Goal: Task Accomplishment & Management: Use online tool/utility

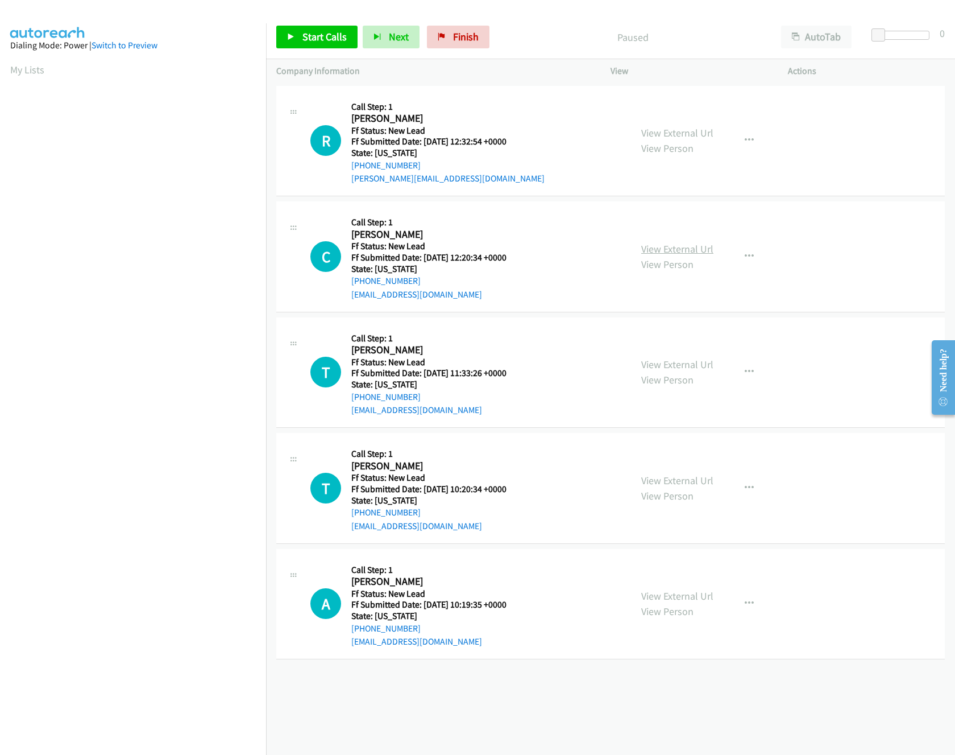
click at [662, 251] on link "View External Url" at bounding box center [677, 248] width 72 height 13
click at [685, 130] on link "View External Url" at bounding box center [677, 132] width 72 height 13
click at [314, 39] on span "Start Calls" at bounding box center [325, 36] width 44 height 13
drag, startPoint x: 879, startPoint y: 39, endPoint x: 950, endPoint y: 51, distance: 72.1
click at [955, 49] on html "Start Calls Pause Next Finish Started AutoTab AutoTab 30 Company Information In…" at bounding box center [477, 27] width 955 height 54
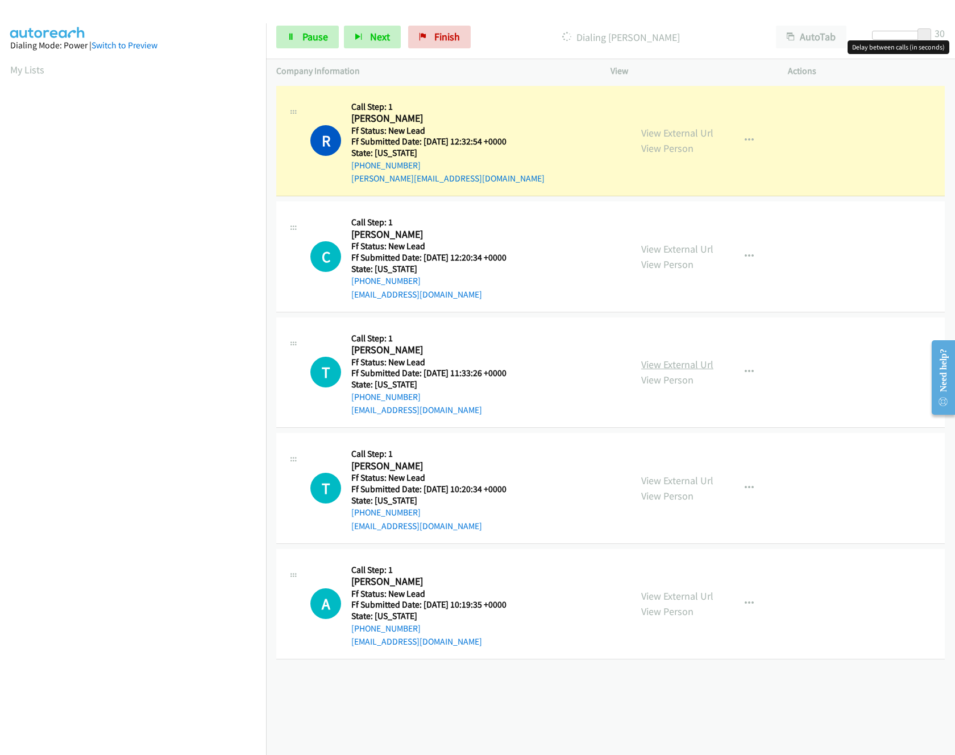
click at [691, 368] on link "View External Url" at bounding box center [677, 364] width 72 height 13
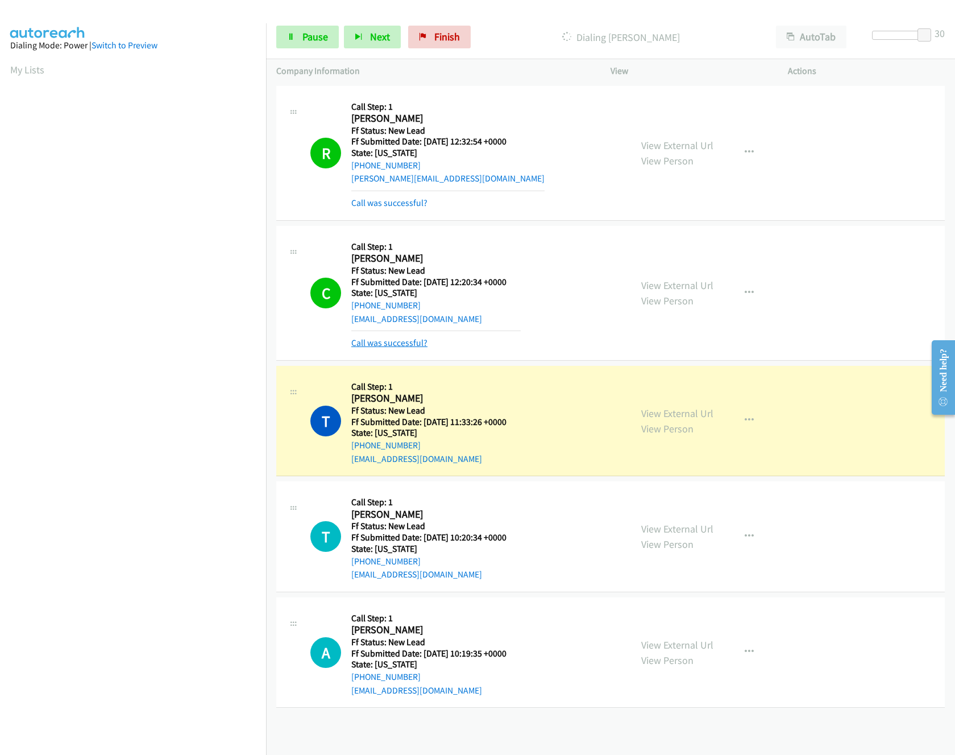
click at [392, 339] on link "Call was successful?" at bounding box center [389, 342] width 76 height 11
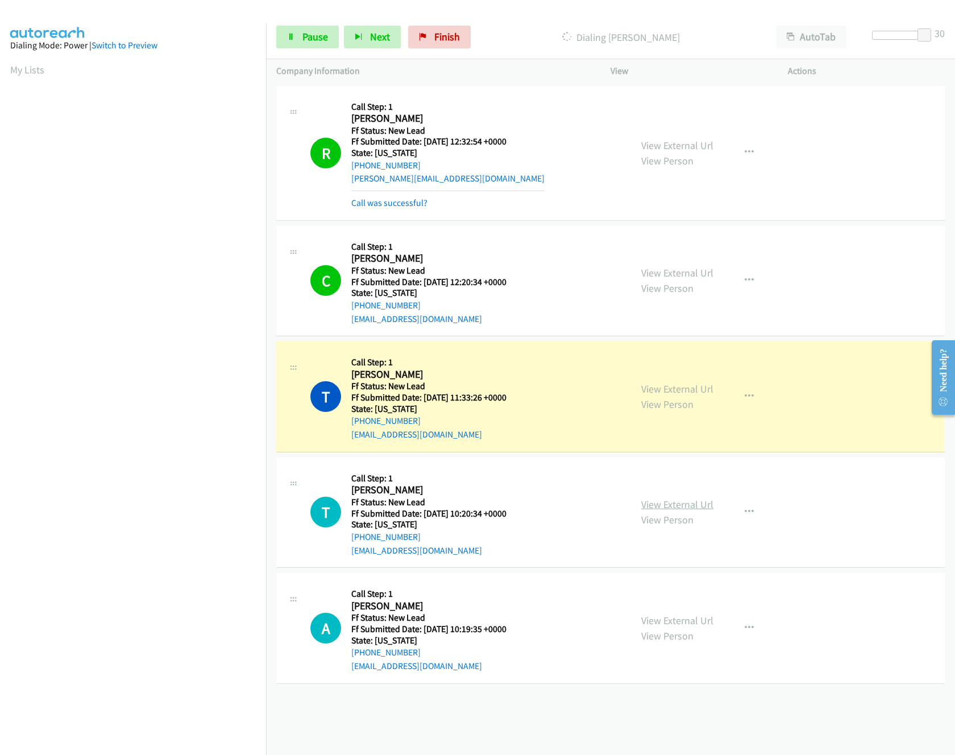
click at [697, 505] on link "View External Url" at bounding box center [677, 504] width 72 height 13
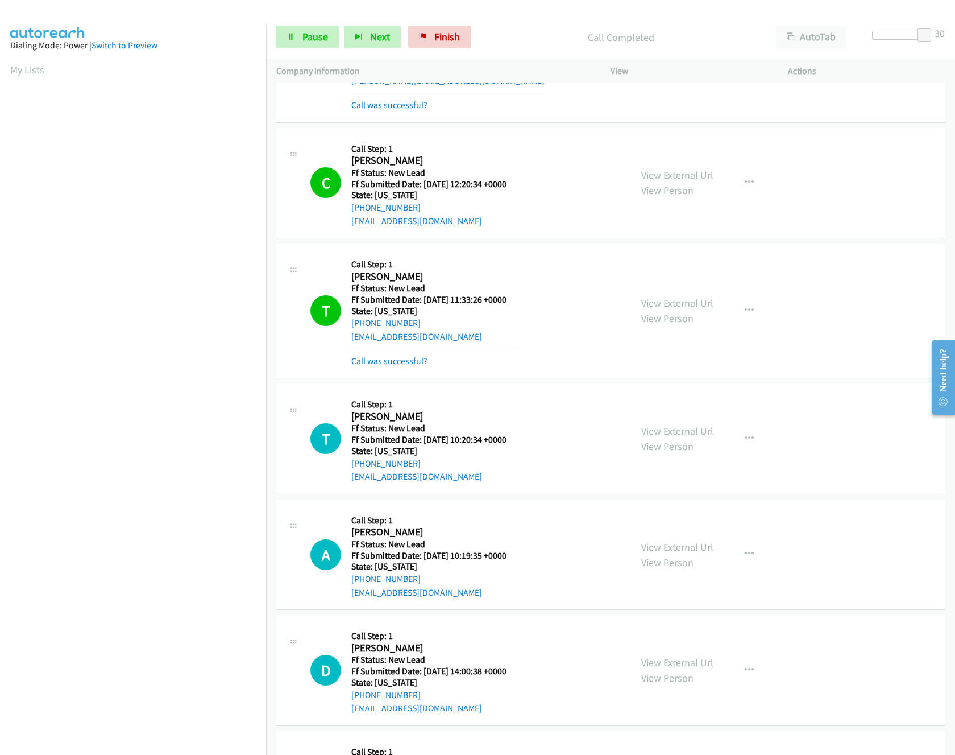
scroll to position [227, 0]
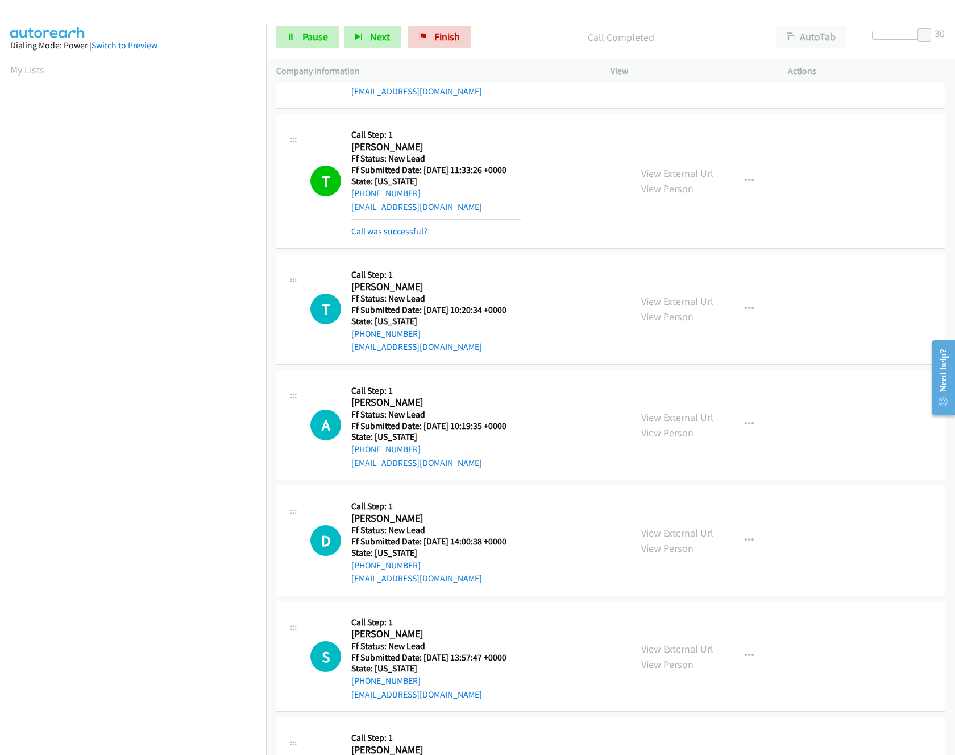
click at [662, 415] on link "View External Url" at bounding box center [677, 417] width 72 height 13
click at [685, 539] on link "View External Url" at bounding box center [677, 532] width 72 height 13
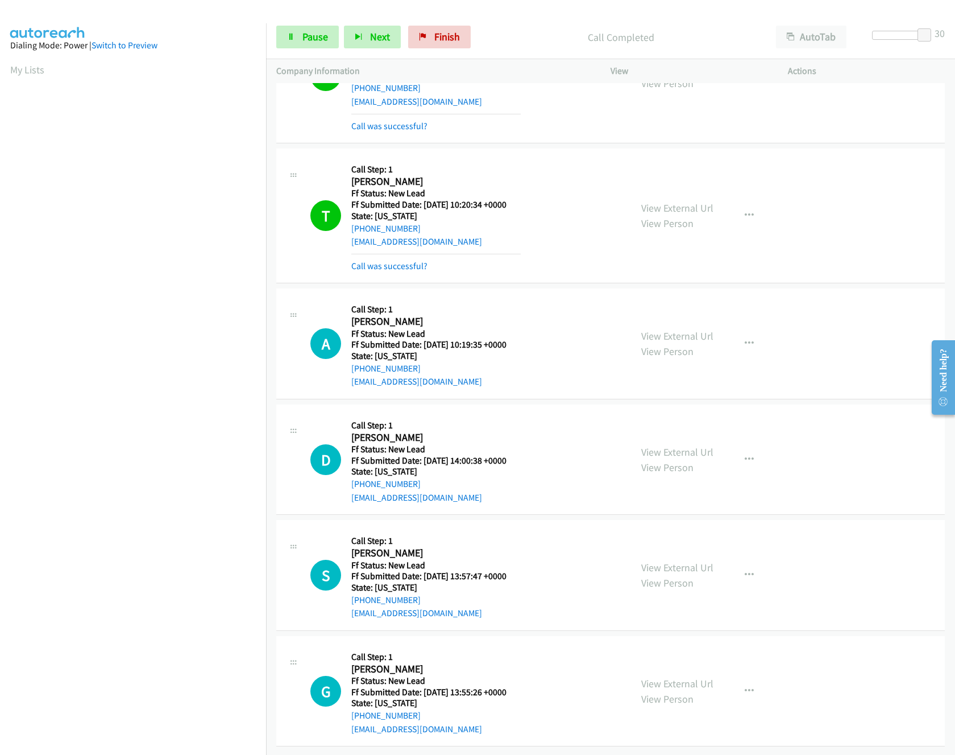
scroll to position [348, 0]
click at [662, 561] on link "View External Url" at bounding box center [677, 567] width 72 height 13
click at [685, 677] on link "View External Url" at bounding box center [677, 683] width 72 height 13
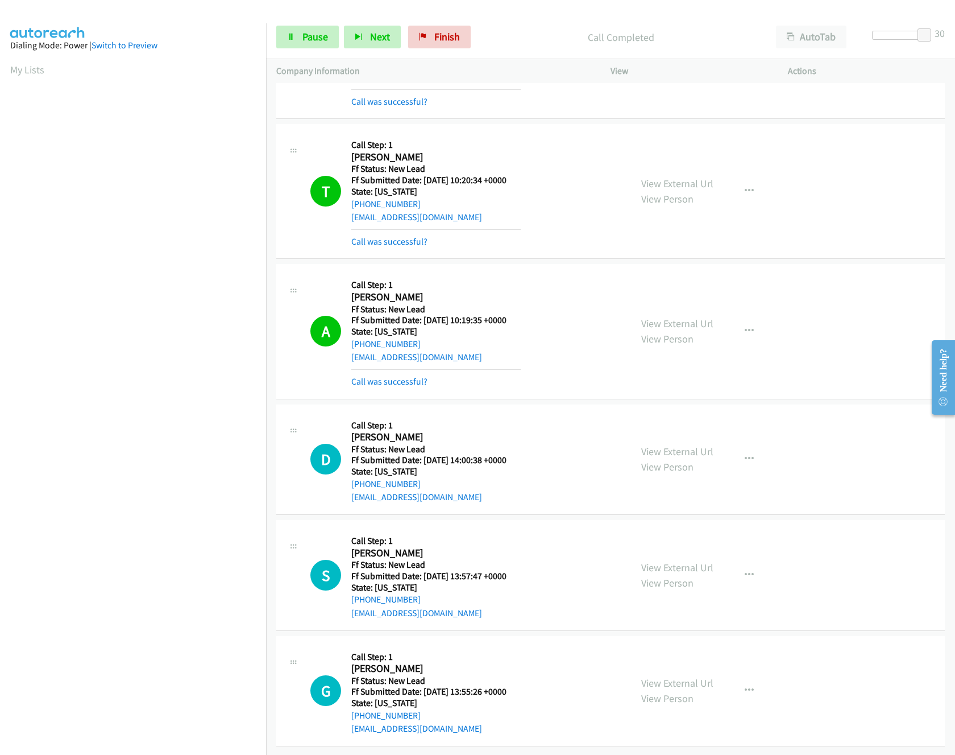
scroll to position [0, 4]
click at [511, 44] on p "Call Completed" at bounding box center [621, 37] width 270 height 15
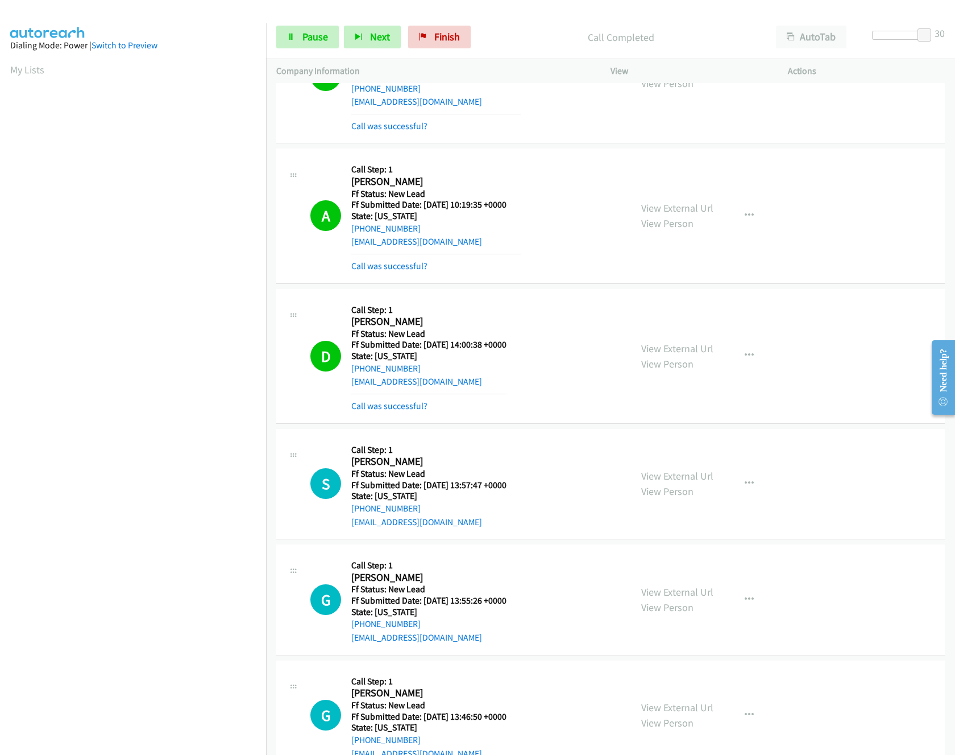
scroll to position [512, 0]
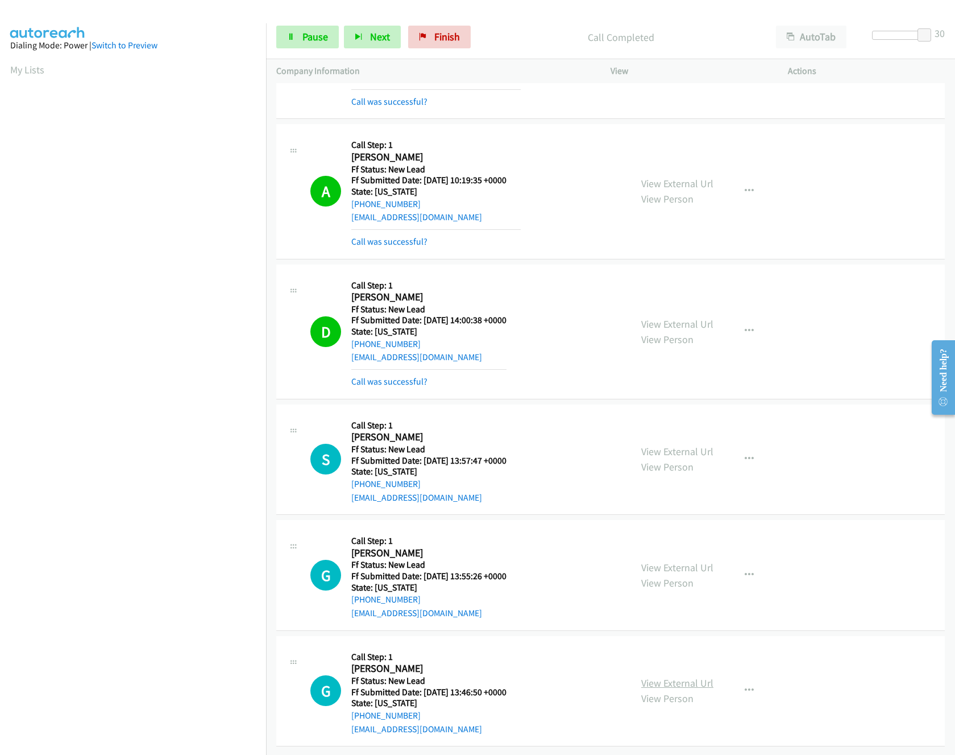
click at [656, 676] on link "View External Url" at bounding box center [677, 682] width 72 height 13
click at [906, 41] on div at bounding box center [898, 40] width 73 height 18
click at [903, 36] on div at bounding box center [898, 35] width 52 height 9
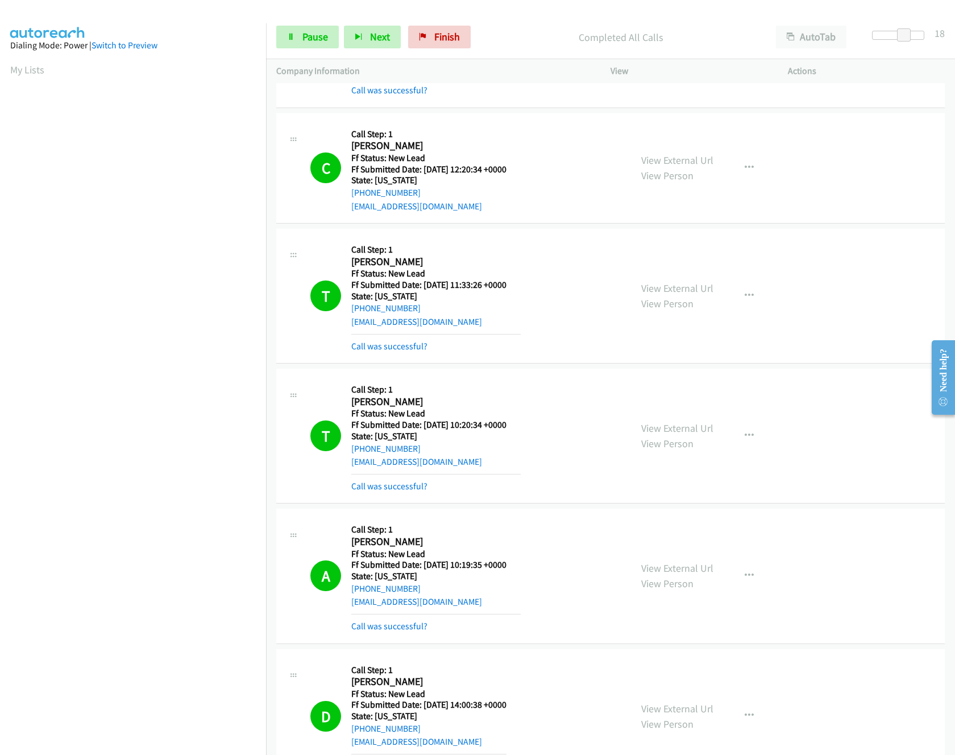
scroll to position [0, 0]
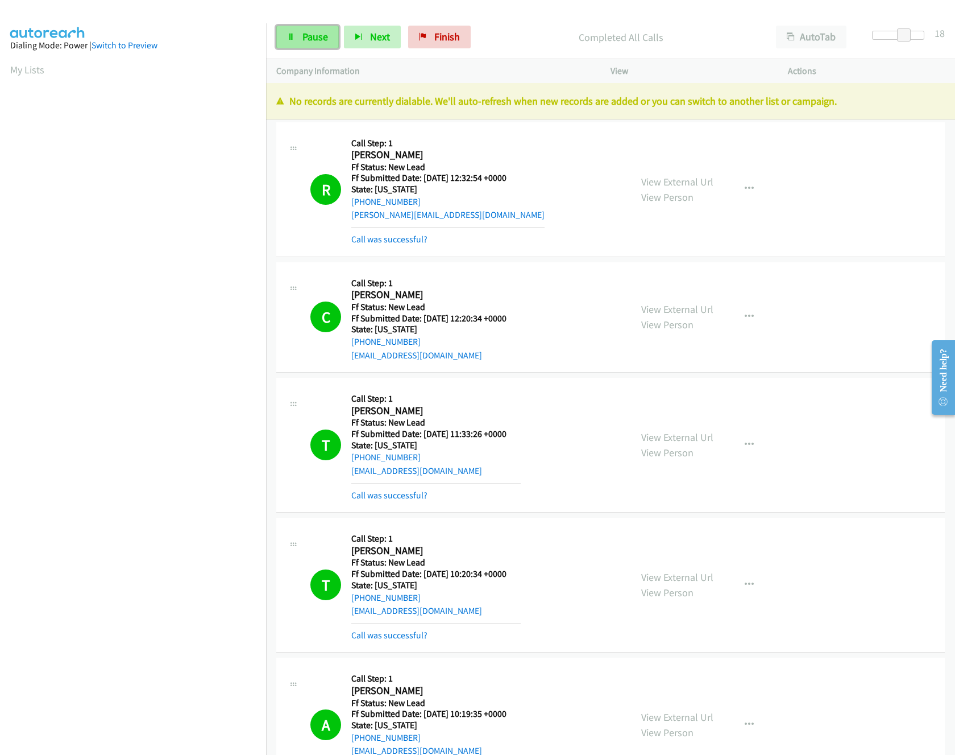
click at [296, 27] on link "Pause" at bounding box center [307, 37] width 63 height 23
drag, startPoint x: 425, startPoint y: 39, endPoint x: 553, endPoint y: 60, distance: 130.2
click at [427, 39] on link "Finish" at bounding box center [458, 37] width 63 height 23
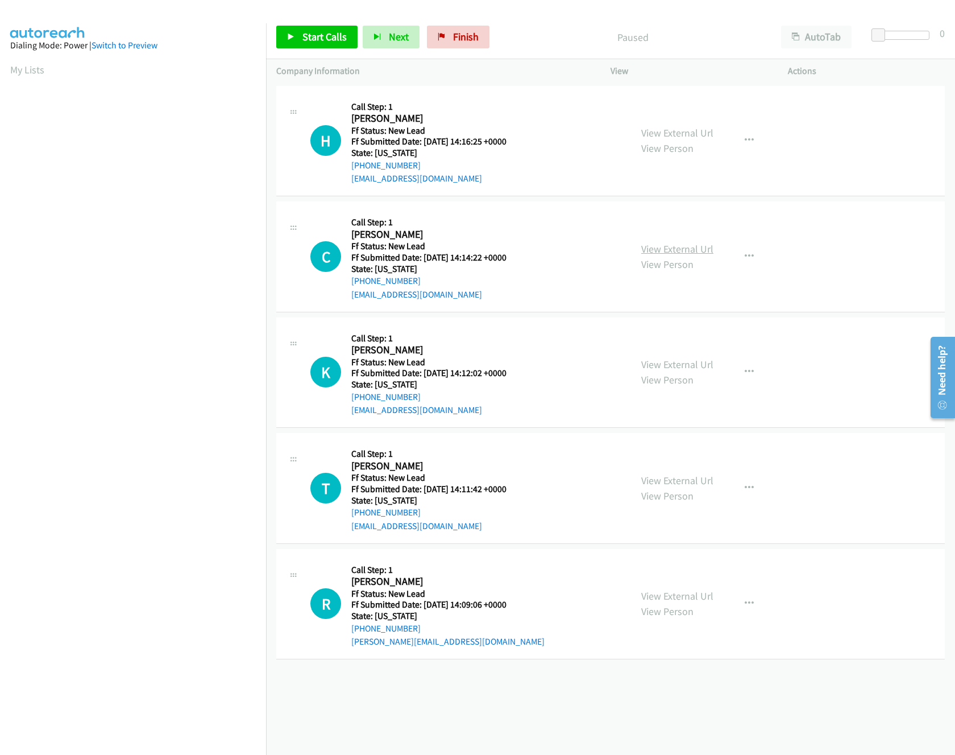
click at [641, 244] on link "View External Url" at bounding box center [677, 248] width 72 height 13
click at [680, 127] on link "View External Url" at bounding box center [677, 132] width 72 height 13
click at [299, 31] on link "Start Calls" at bounding box center [316, 37] width 81 height 23
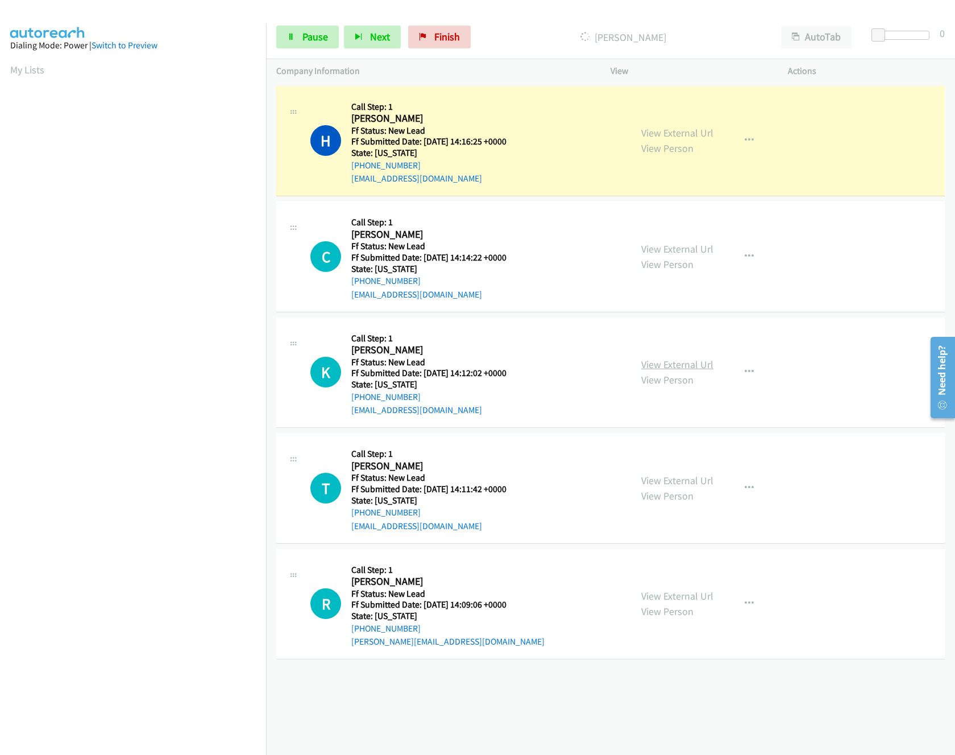
click at [705, 359] on link "View External Url" at bounding box center [677, 364] width 72 height 13
drag, startPoint x: 880, startPoint y: 35, endPoint x: 911, endPoint y: 35, distance: 30.7
click at [911, 35] on span at bounding box center [906, 35] width 14 height 14
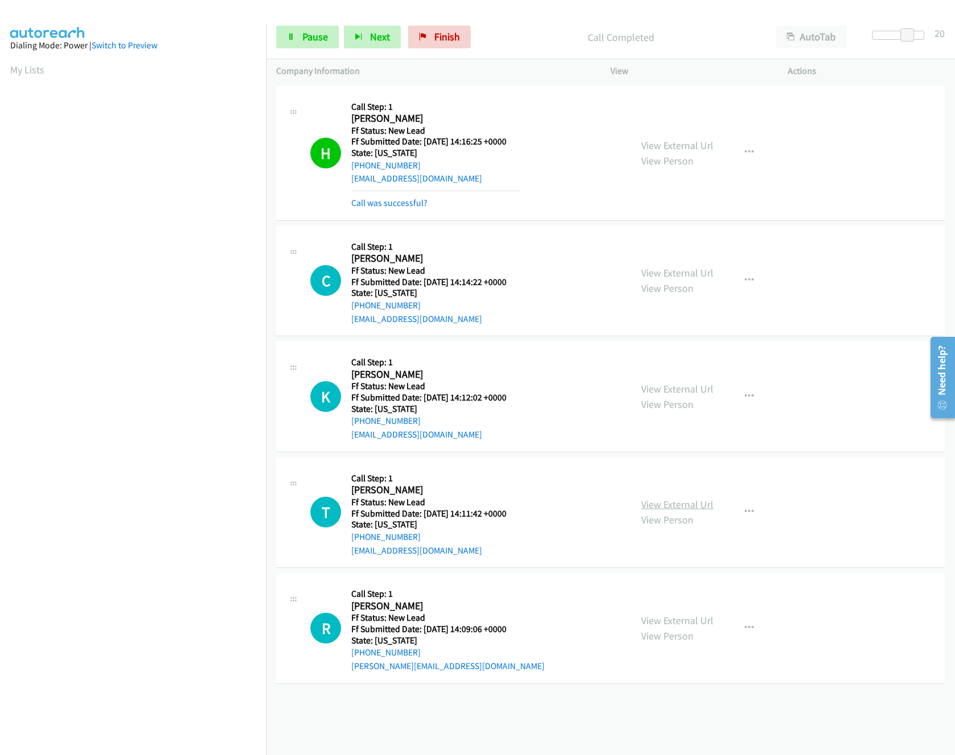
click at [648, 511] on link "View External Url" at bounding box center [677, 504] width 72 height 13
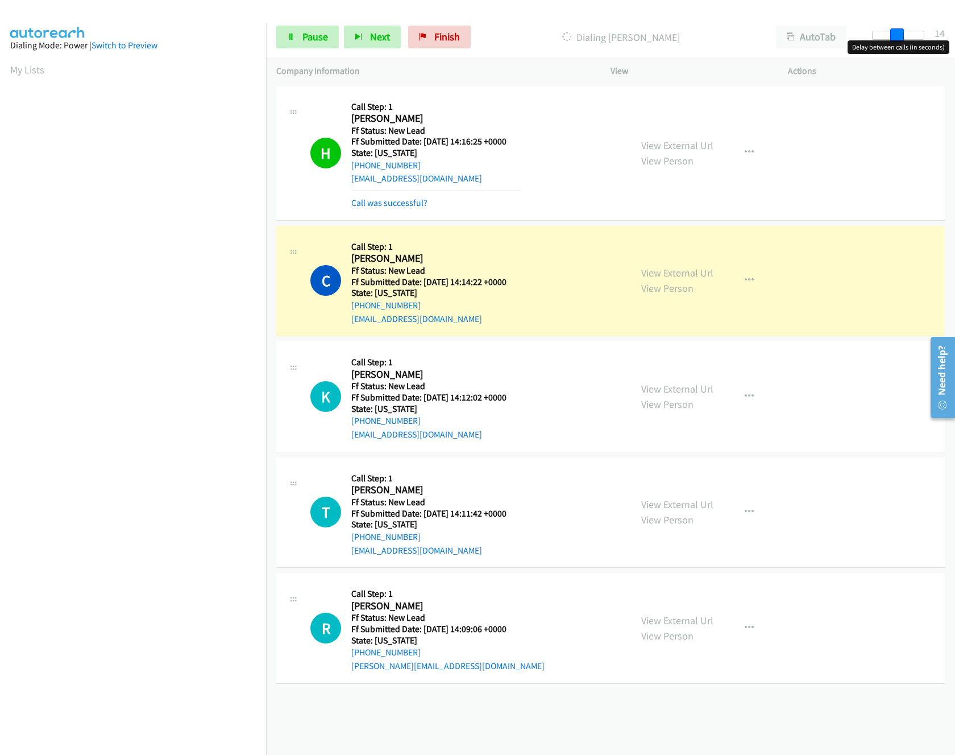
drag, startPoint x: 913, startPoint y: 32, endPoint x: 900, endPoint y: 32, distance: 13.1
click at [900, 32] on span at bounding box center [897, 35] width 14 height 14
click at [654, 619] on link "View External Url" at bounding box center [677, 620] width 72 height 13
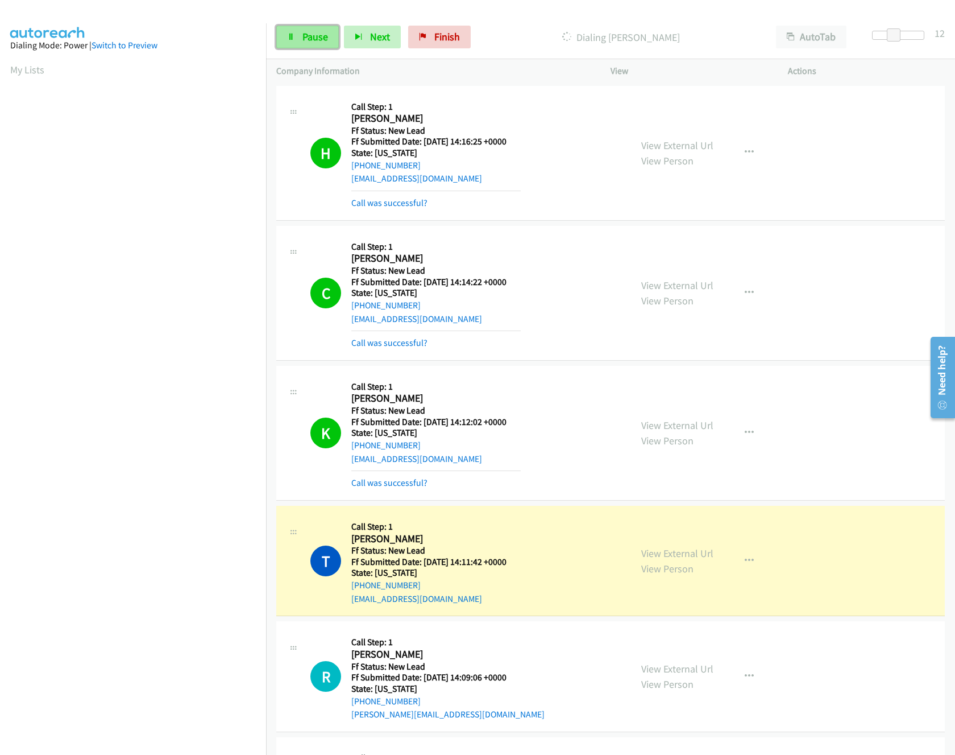
click at [279, 38] on link "Pause" at bounding box center [307, 37] width 63 height 23
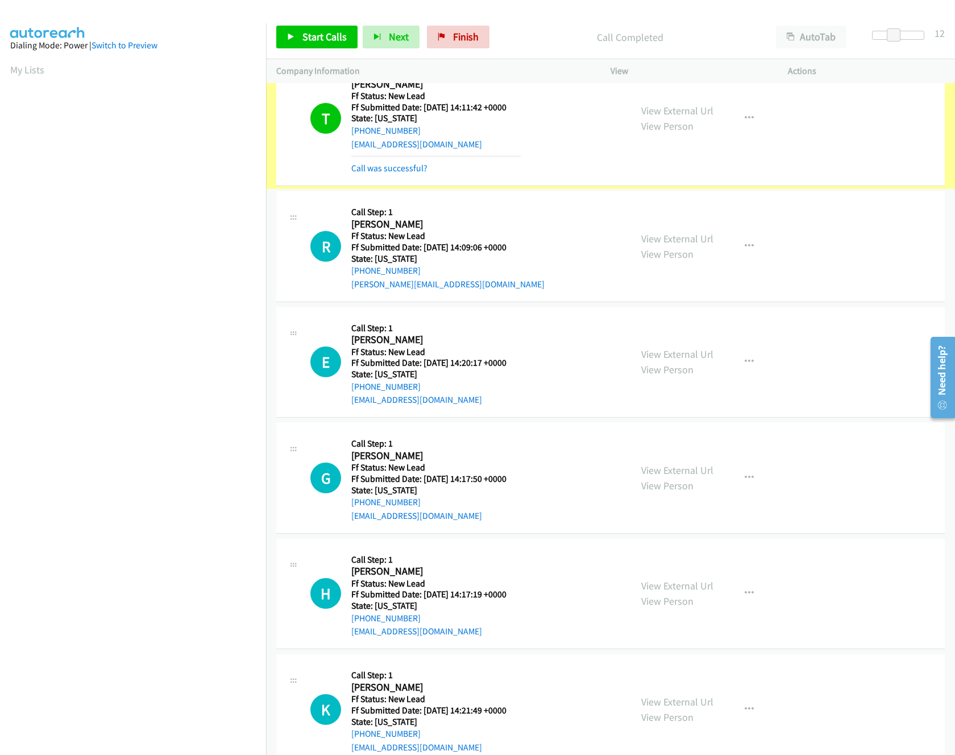
scroll to position [454, 0]
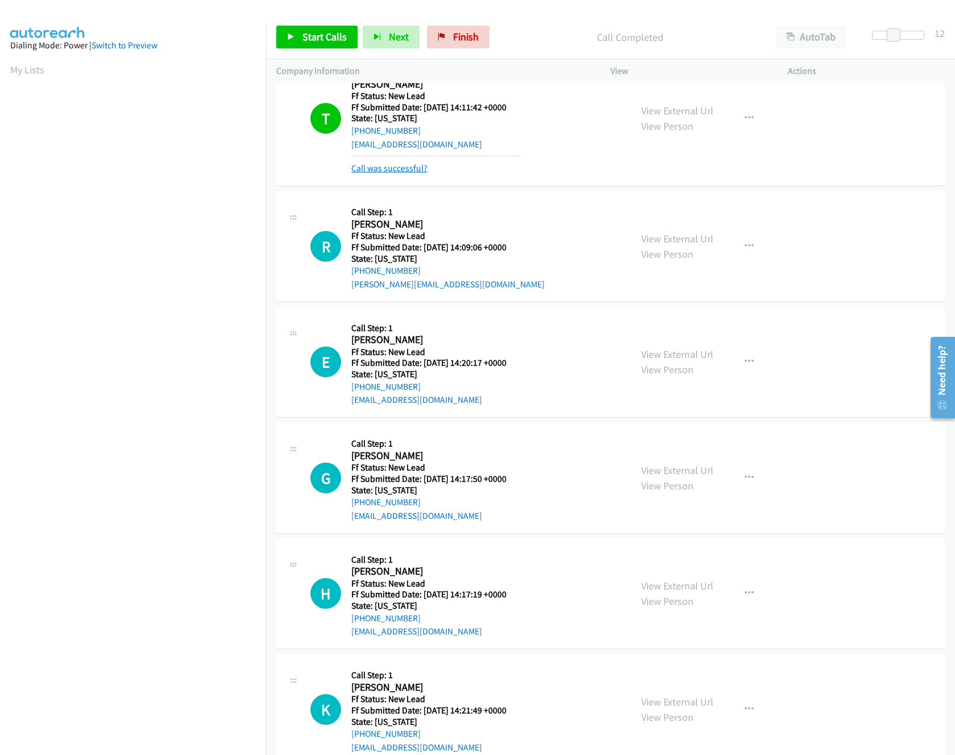
click at [367, 167] on link "Call was successful?" at bounding box center [389, 168] width 76 height 11
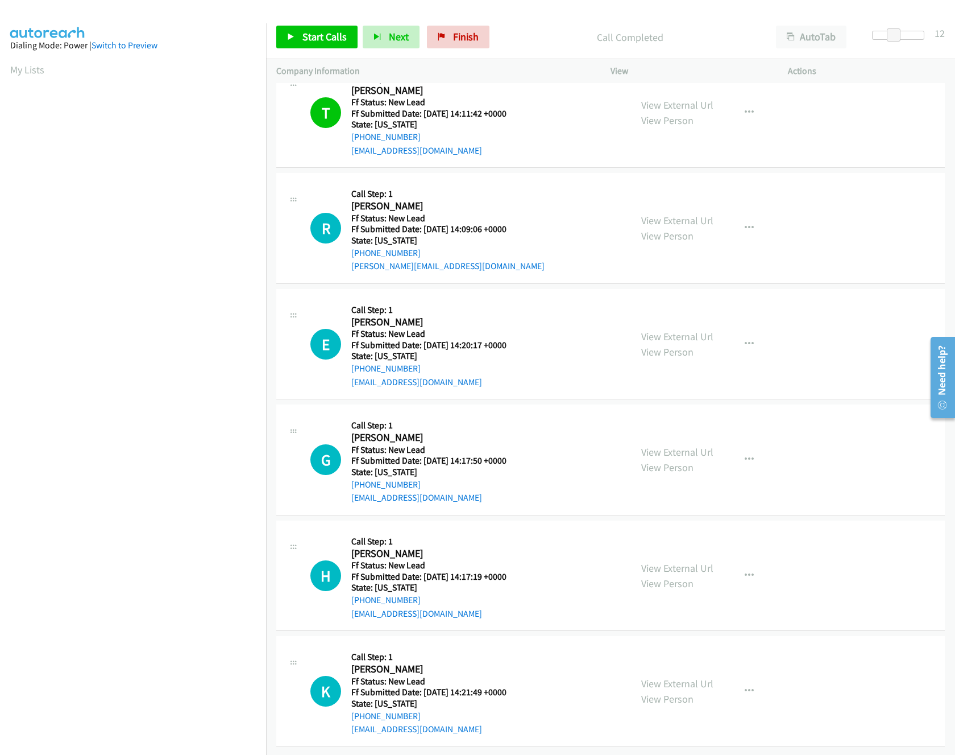
scroll to position [430, 0]
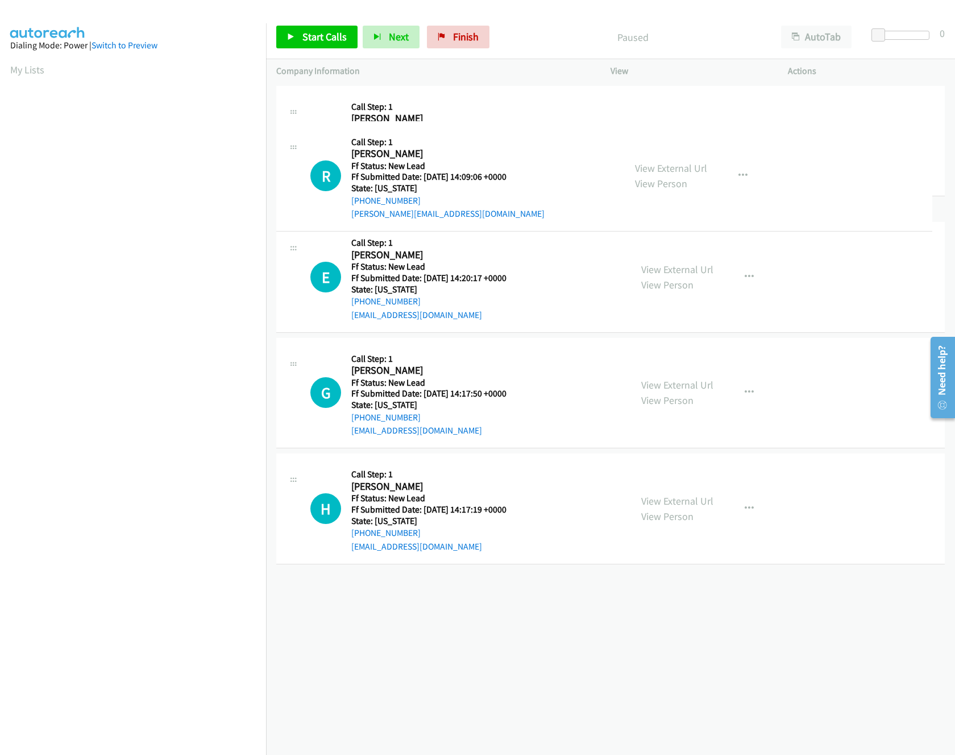
drag, startPoint x: 444, startPoint y: 604, endPoint x: 462, endPoint y: 117, distance: 488.2
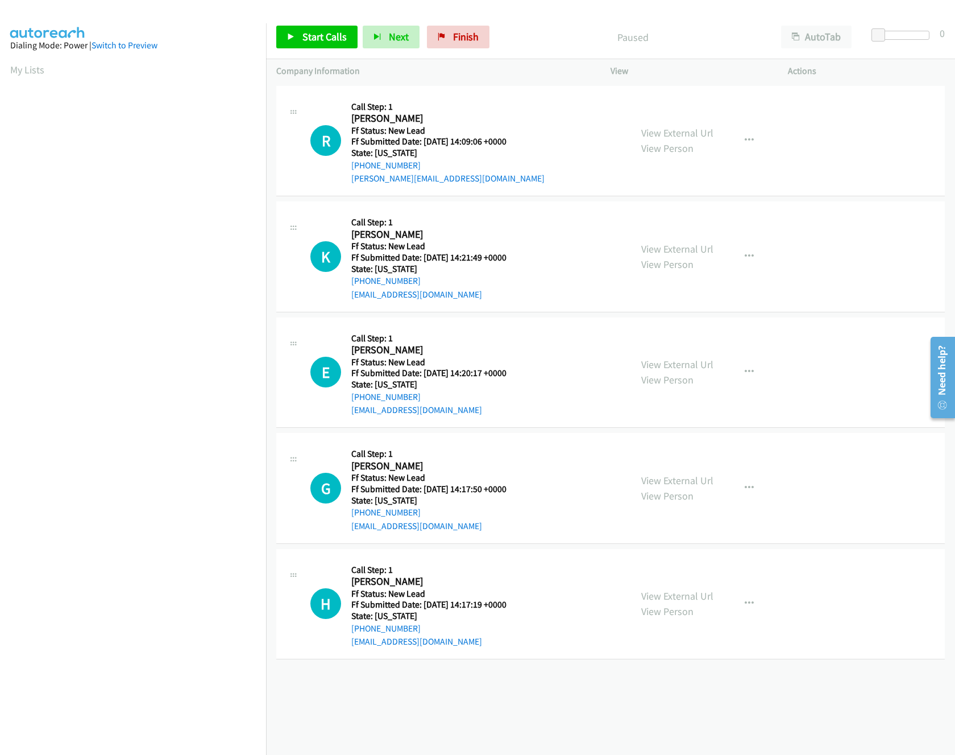
scroll to position [0, 4]
click at [251, 86] on nav "Dialing Mode: Power | Switch to Preview My Lists" at bounding box center [133, 400] width 267 height 755
click at [316, 43] on span "Start Calls" at bounding box center [325, 36] width 44 height 13
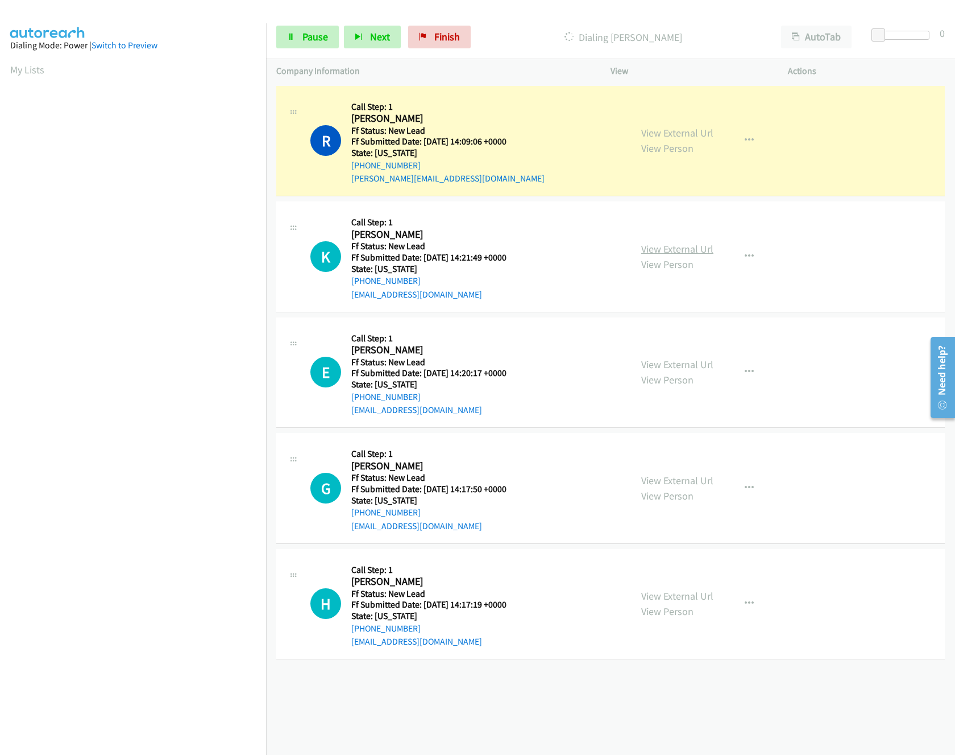
click at [686, 244] on link "View External Url" at bounding box center [677, 248] width 72 height 13
drag, startPoint x: 875, startPoint y: 38, endPoint x: 937, endPoint y: 43, distance: 61.6
click at [937, 43] on body "Start Calls Pause Next Finish Dialing Robert Hoffman AutoTab AutoTab 30 Company…" at bounding box center [477, 27] width 955 height 54
click at [295, 38] on link "Pause" at bounding box center [307, 37] width 63 height 23
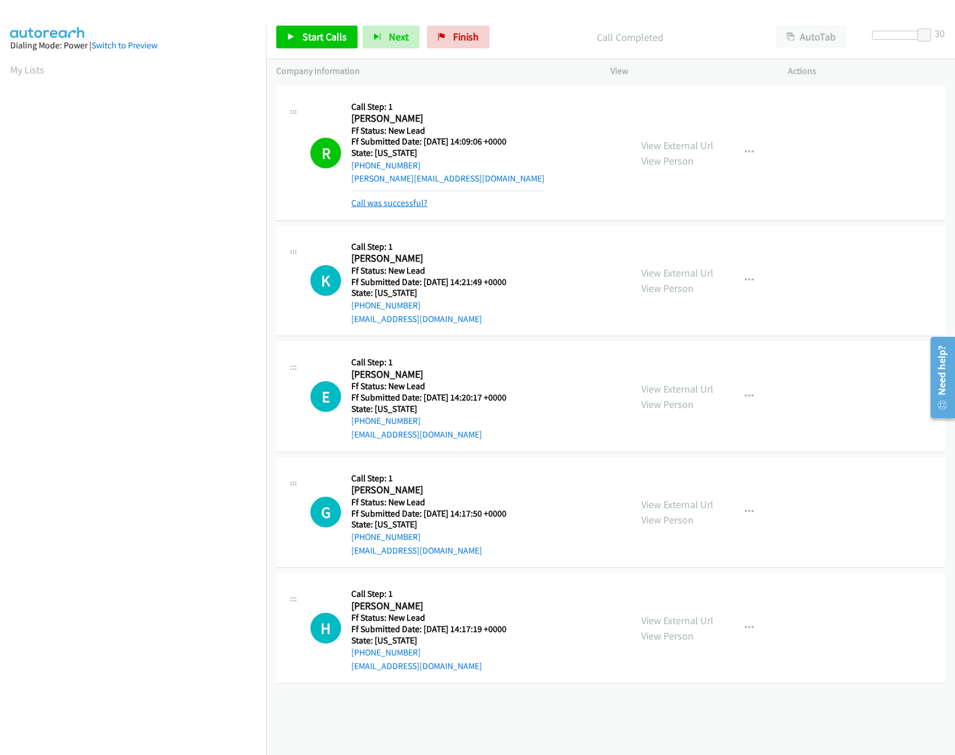
click at [383, 200] on link "Call was successful?" at bounding box center [389, 202] width 76 height 11
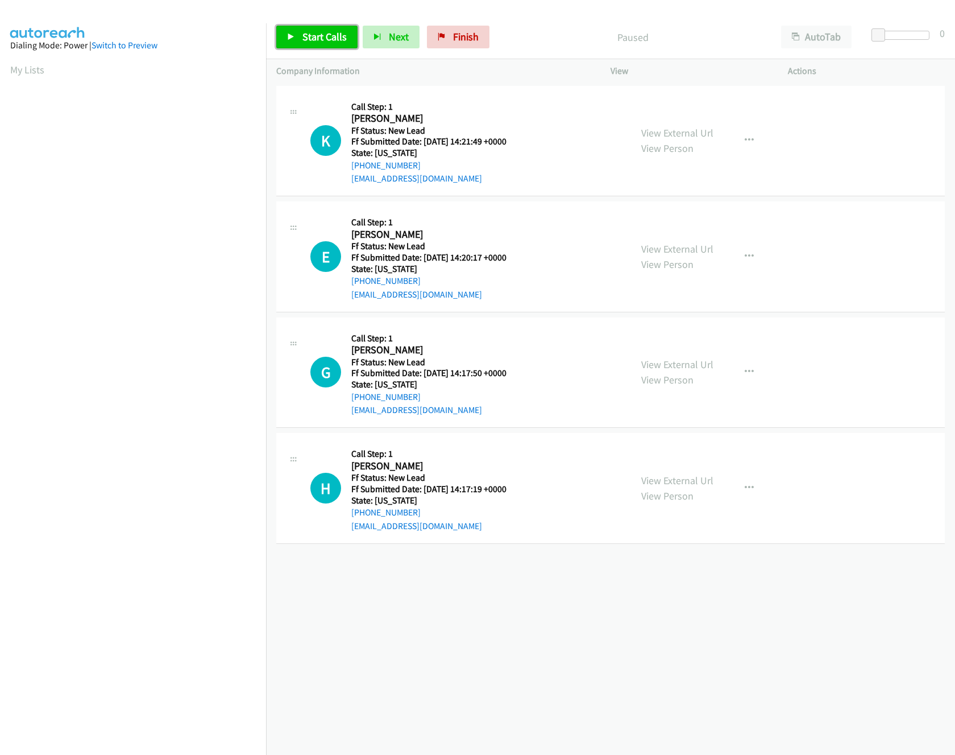
click at [307, 38] on span "Start Calls" at bounding box center [325, 36] width 44 height 13
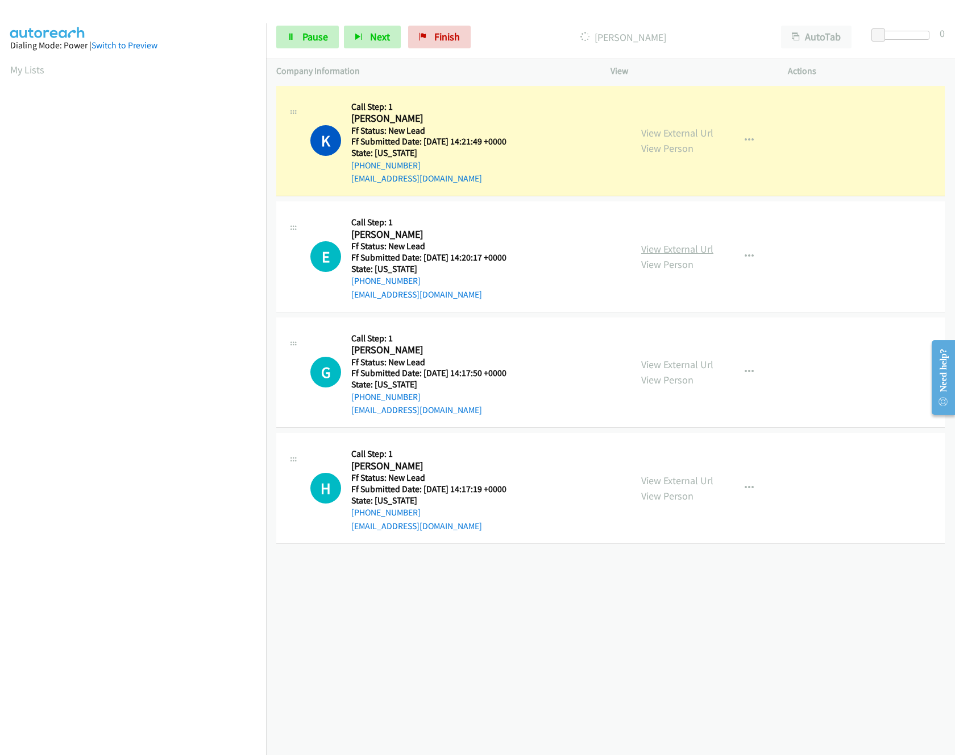
click at [677, 248] on link "View External Url" at bounding box center [677, 248] width 72 height 13
drag, startPoint x: 882, startPoint y: 36, endPoint x: 901, endPoint y: 40, distance: 19.6
click at [901, 40] on body "Start Calls Pause Next Finish Dialing [PERSON_NAME] AutoTab AutoTab 15 Company …" at bounding box center [477, 27] width 955 height 54
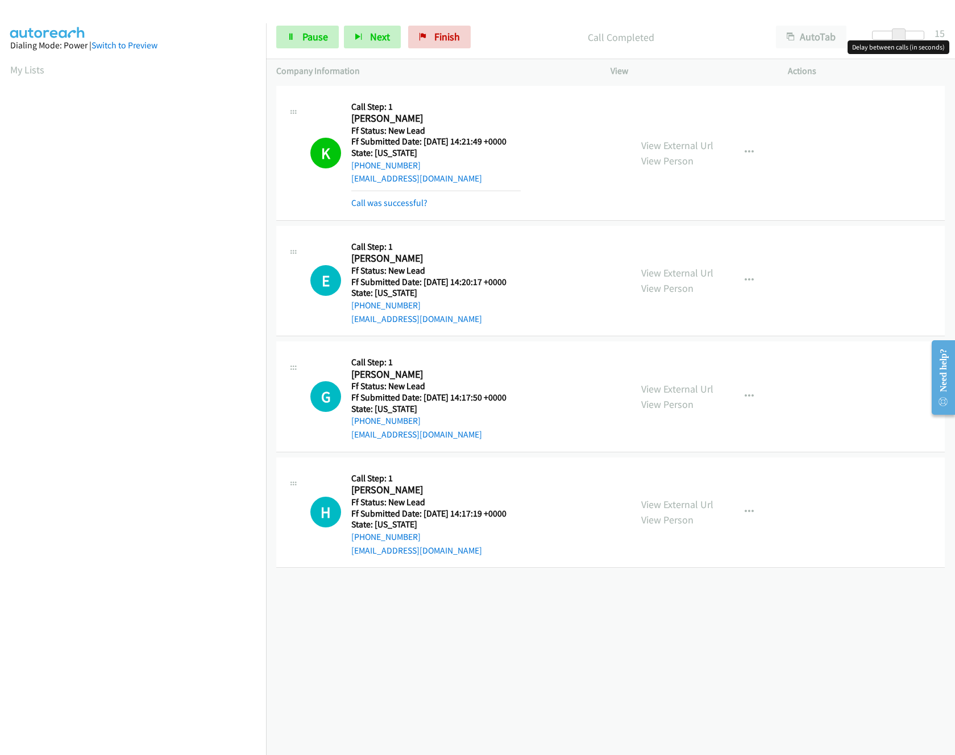
drag, startPoint x: 896, startPoint y: 33, endPoint x: 948, endPoint y: 31, distance: 52.9
click at [948, 31] on div "Start Calls Pause Next Finish Call Completed AutoTab AutoTab 15" at bounding box center [610, 37] width 689 height 44
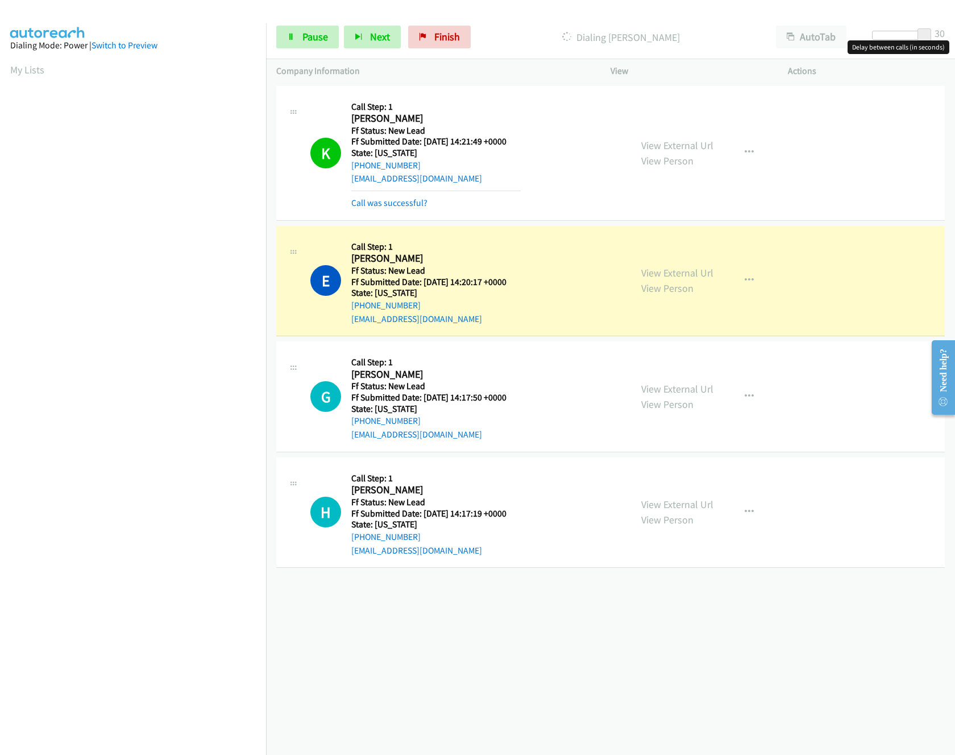
drag, startPoint x: 720, startPoint y: 395, endPoint x: 698, endPoint y: 381, distance: 26.0
click at [720, 395] on div "View External Url View Person View External Url Email Schedule/Manage Callback …" at bounding box center [725, 396] width 188 height 90
click at [688, 386] on link "View External Url" at bounding box center [677, 388] width 72 height 13
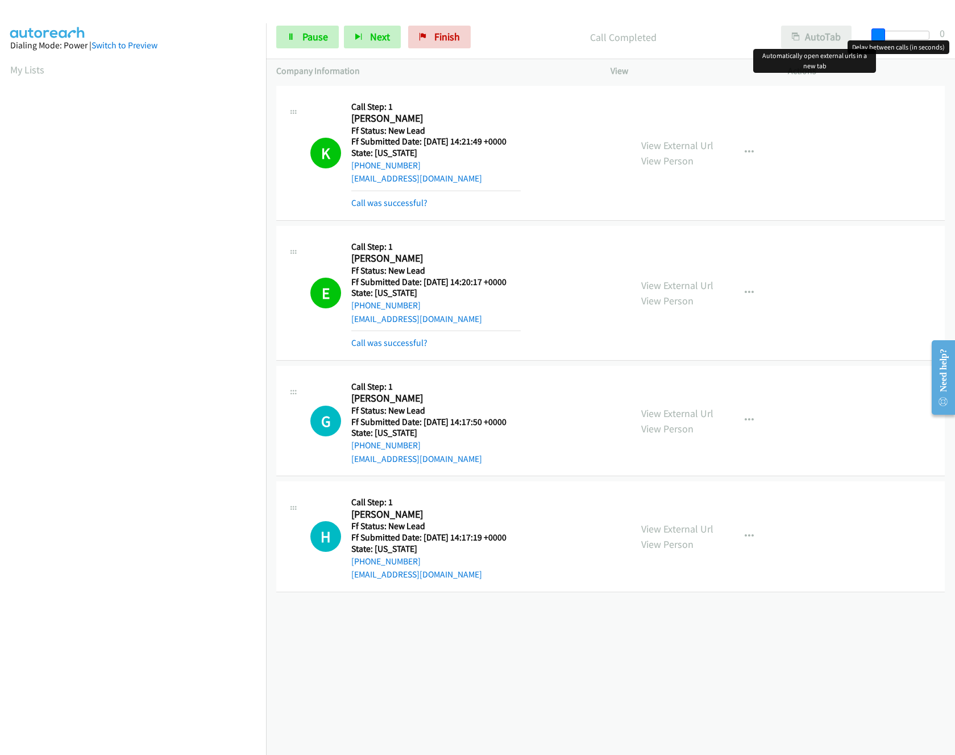
drag, startPoint x: 925, startPoint y: 35, endPoint x: 848, endPoint y: 39, distance: 76.9
click at [848, 39] on div "Start Calls Pause Next Finish Call Completed AutoTab AutoTab 0" at bounding box center [610, 37] width 689 height 44
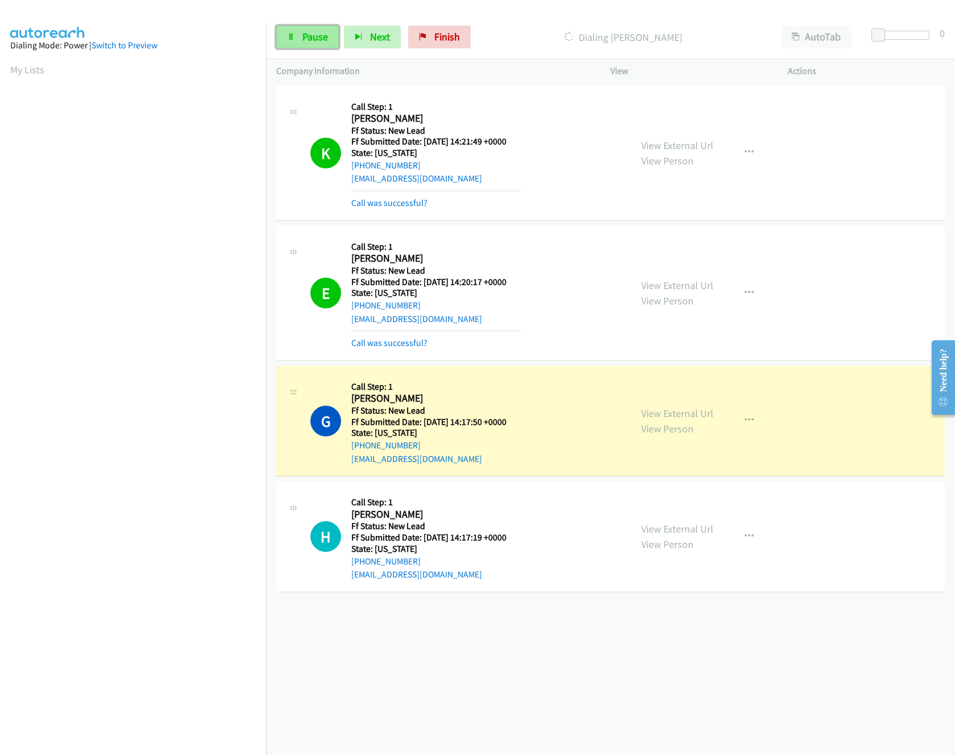
click at [312, 36] on span "Pause" at bounding box center [316, 36] width 26 height 13
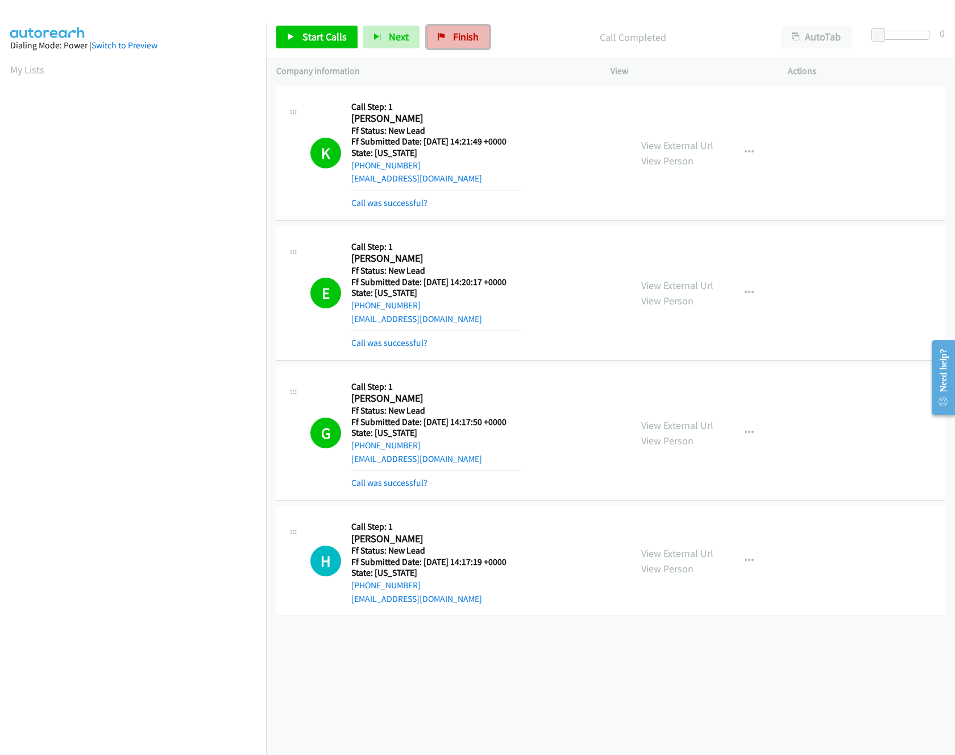
click at [477, 36] on link "Finish" at bounding box center [458, 37] width 63 height 23
